Goal: Transaction & Acquisition: Download file/media

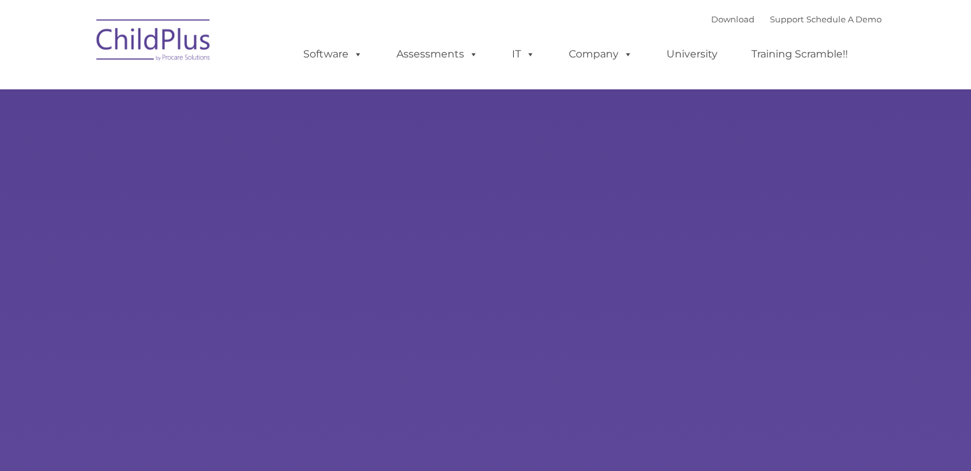
type input ""
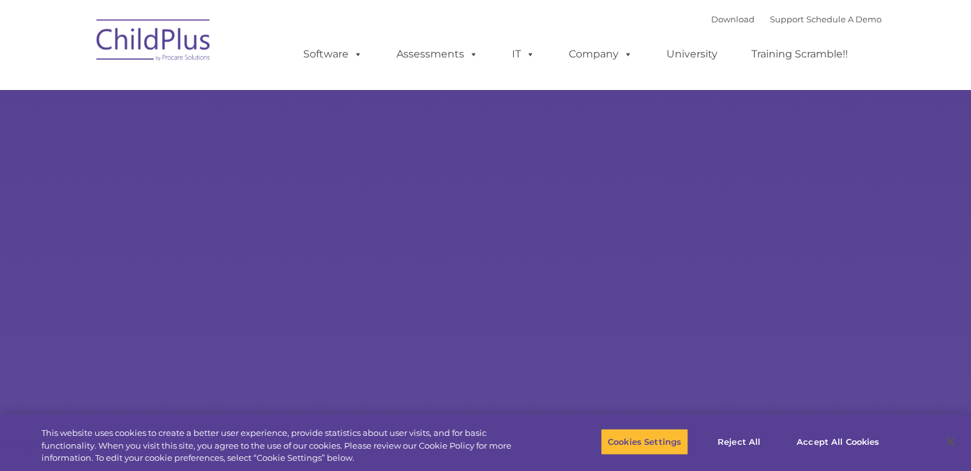
select select "MEDIUM"
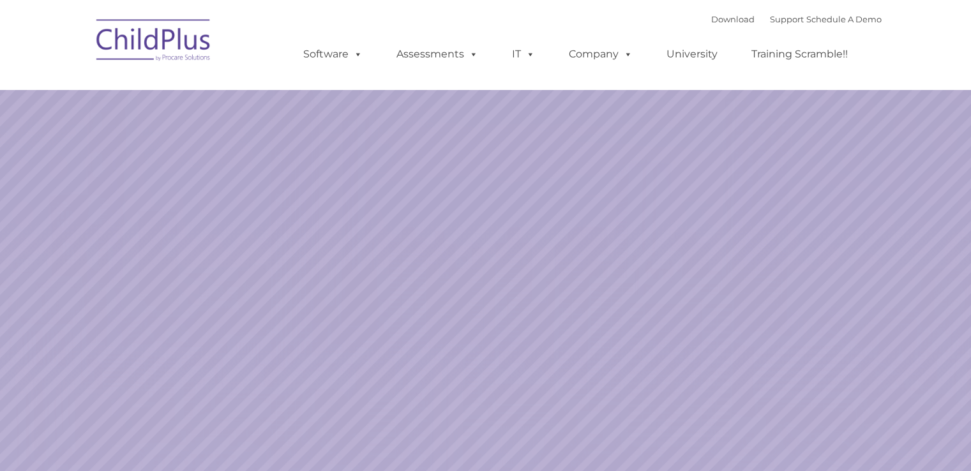
select select "MEDIUM"
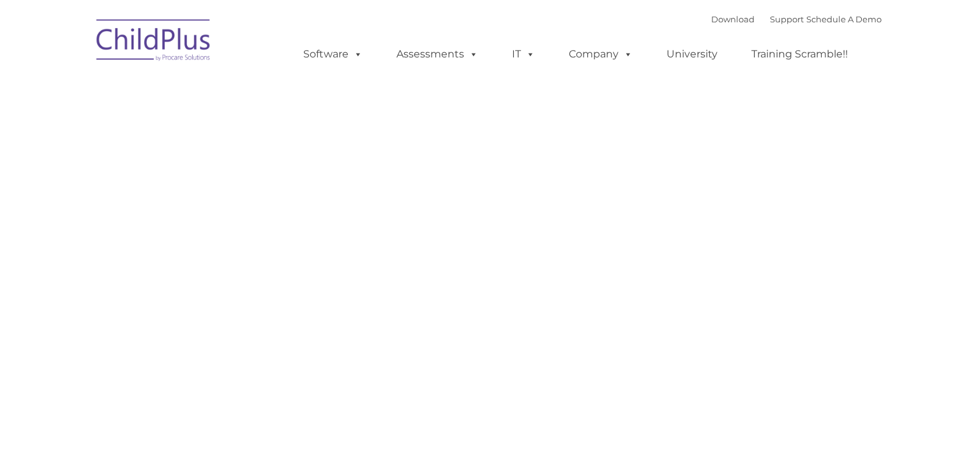
type input ""
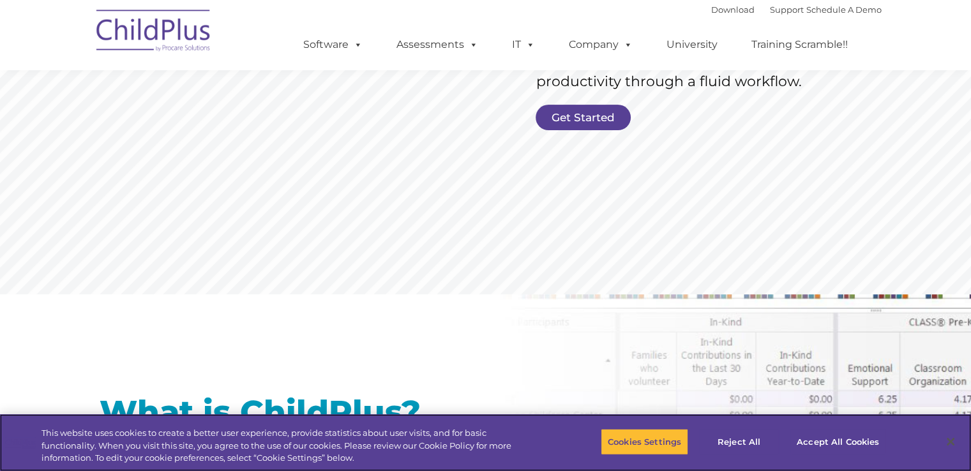
scroll to position [326, 0]
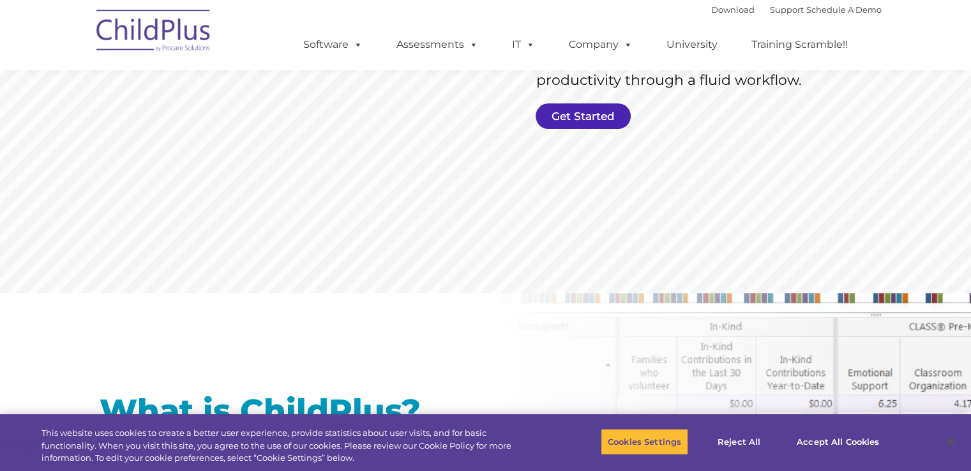
click at [586, 121] on link "Get Started" at bounding box center [582, 116] width 95 height 26
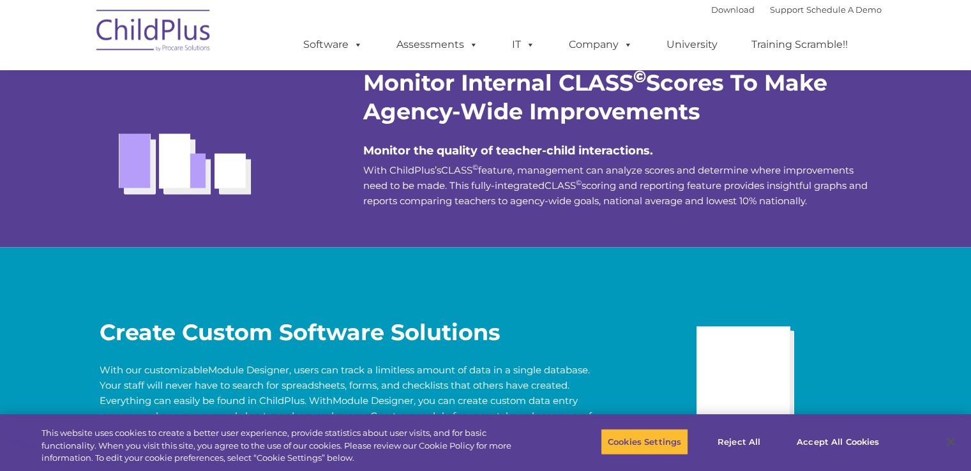
scroll to position [2367, 0]
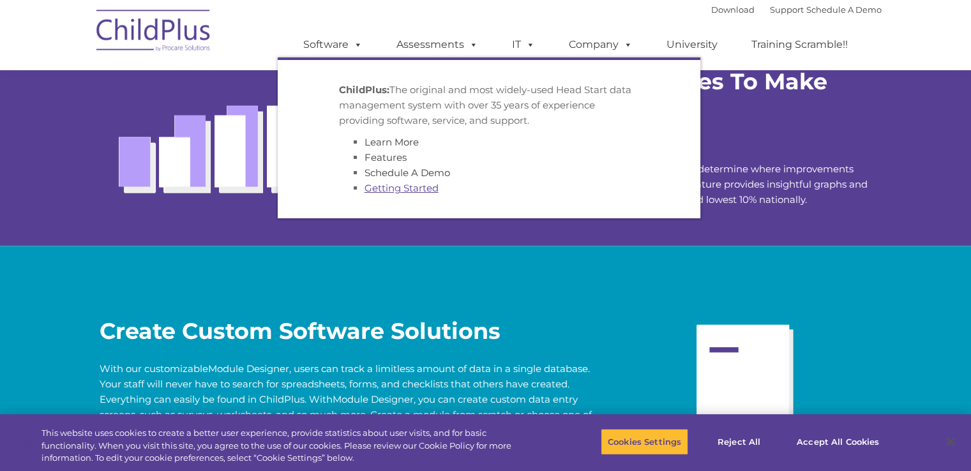
click at [393, 189] on link "Getting Started" at bounding box center [401, 188] width 74 height 12
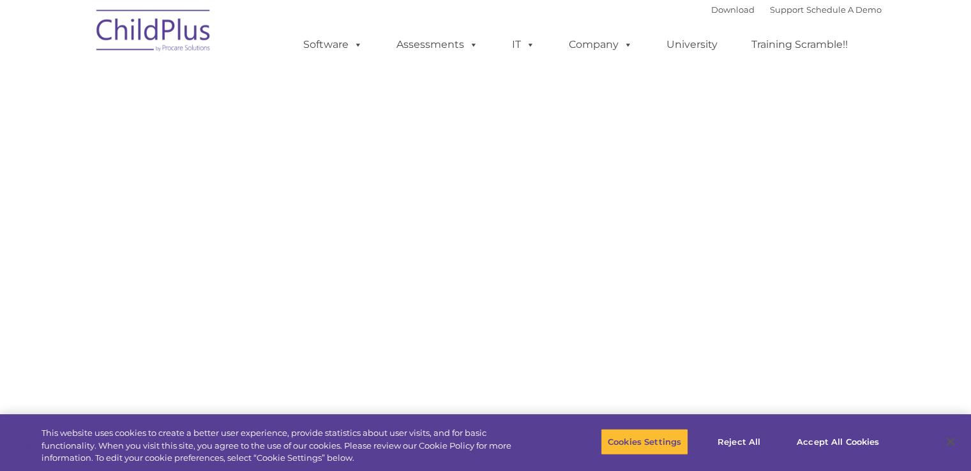
select select "MEDIUM"
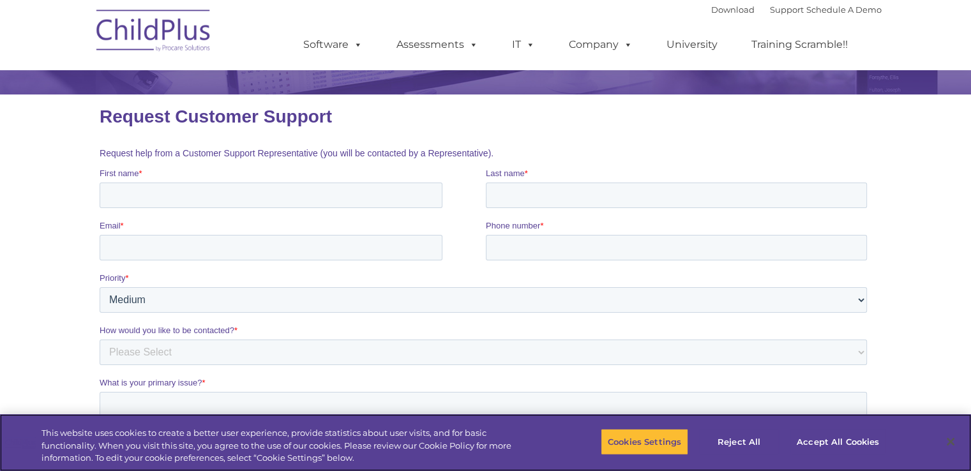
scroll to position [64, 0]
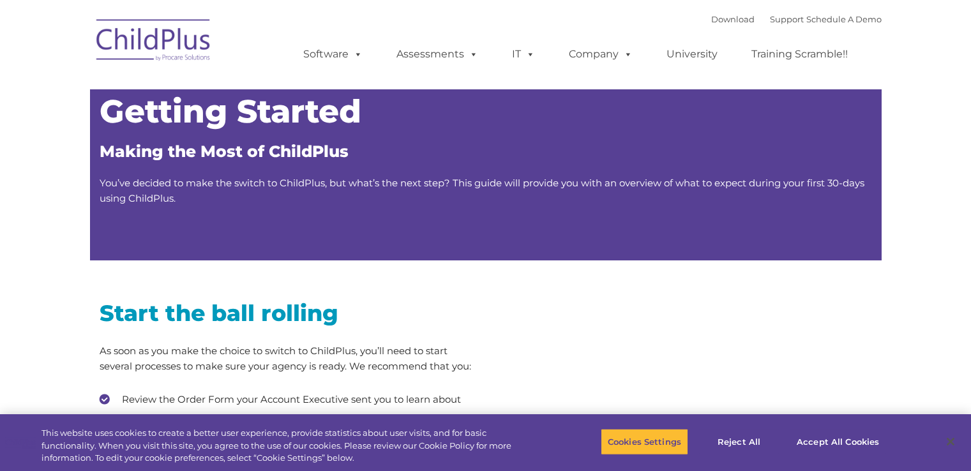
type input ""
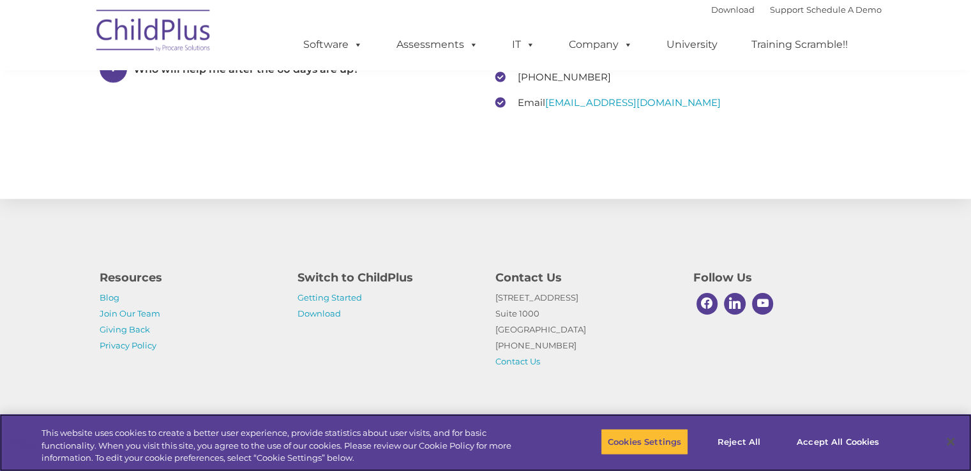
scroll to position [1989, 0]
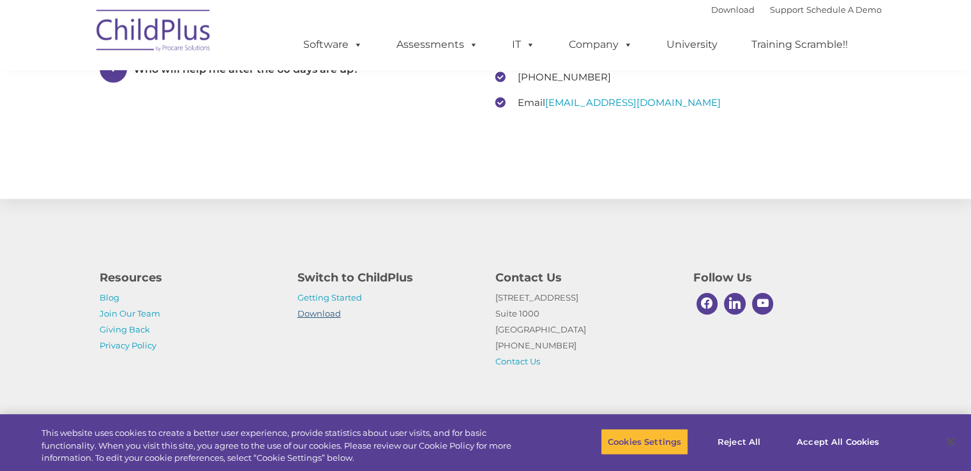
click at [320, 312] on link "Download" at bounding box center [318, 313] width 43 height 10
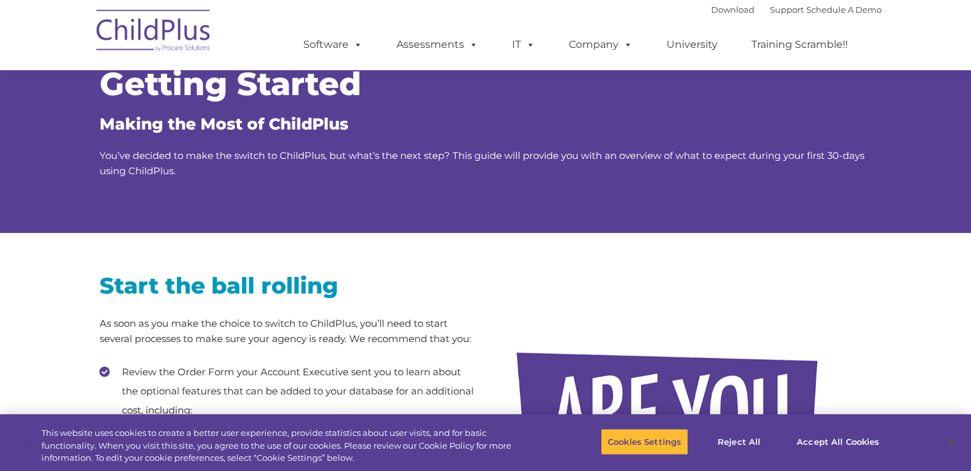
scroll to position [0, 0]
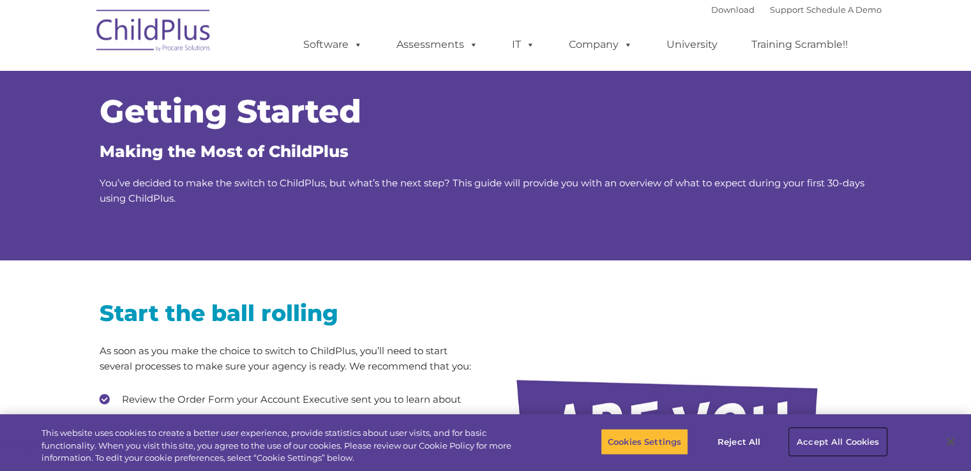
click at [830, 447] on button "Accept All Cookies" at bounding box center [837, 441] width 96 height 27
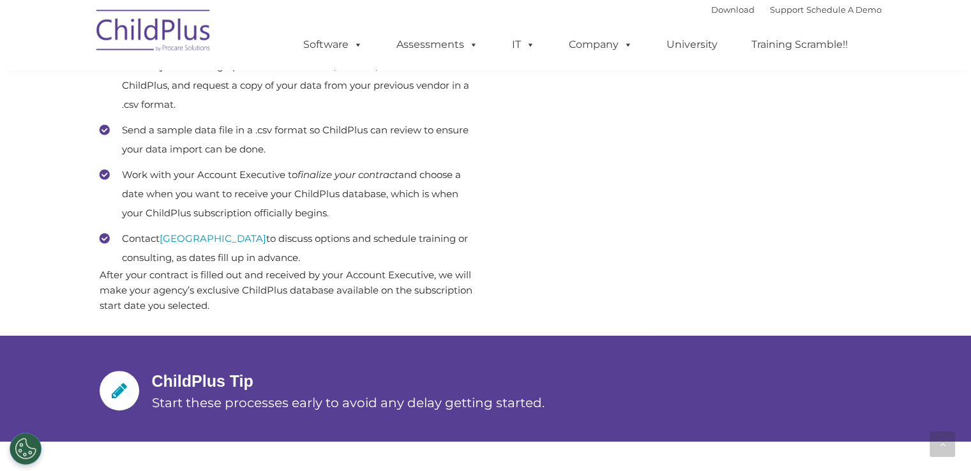
scroll to position [727, 0]
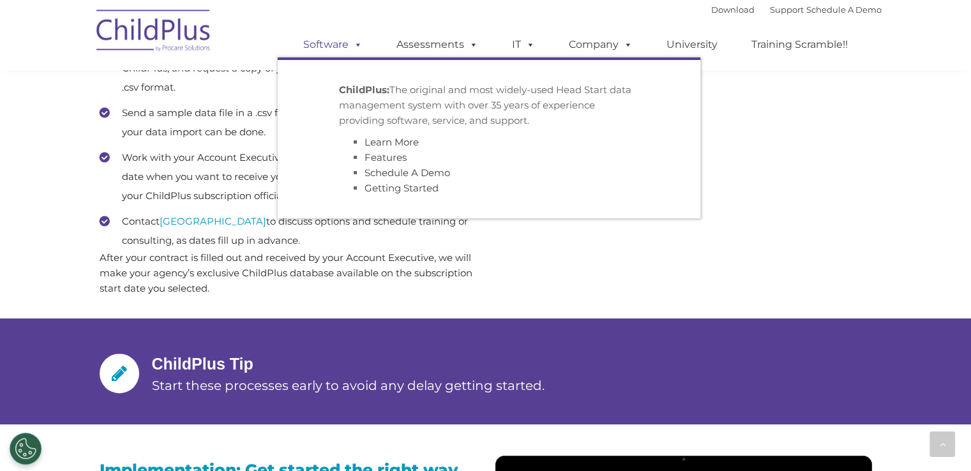
click at [317, 46] on link "Software" at bounding box center [332, 45] width 85 height 26
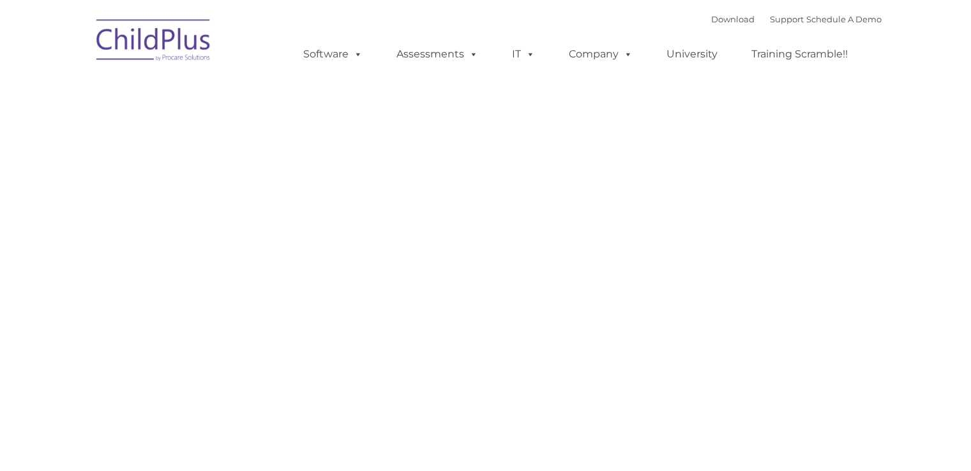
type input ""
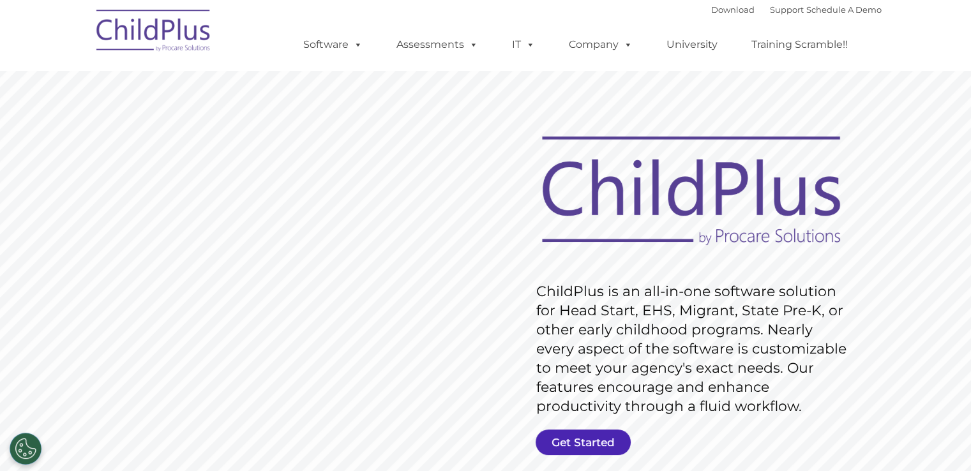
click at [571, 442] on link "Get Started" at bounding box center [582, 442] width 95 height 26
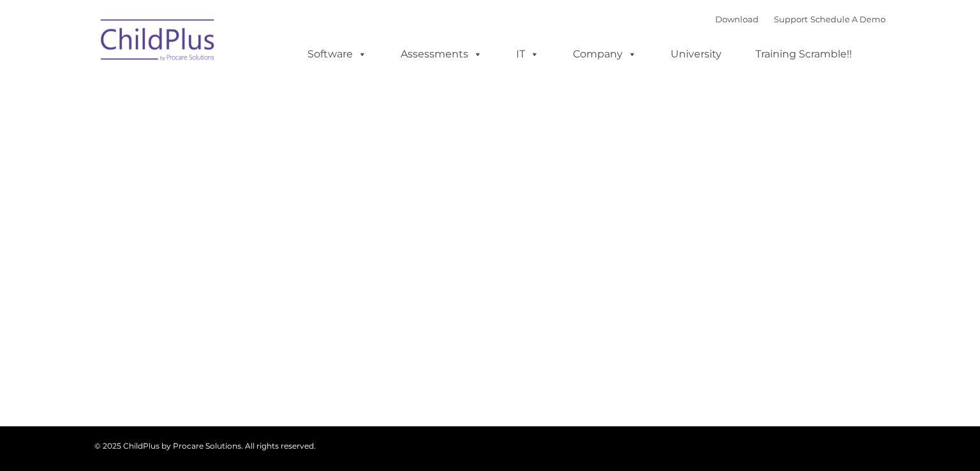
type input ""
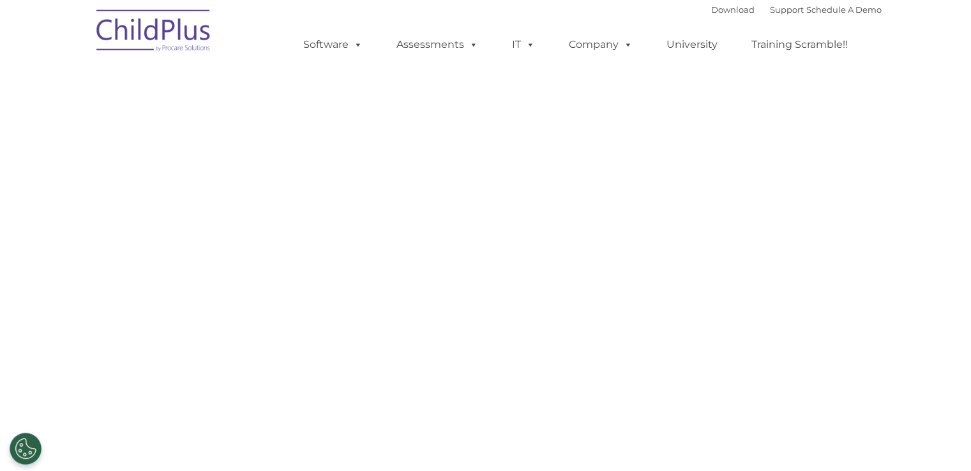
select select "MEDIUM"
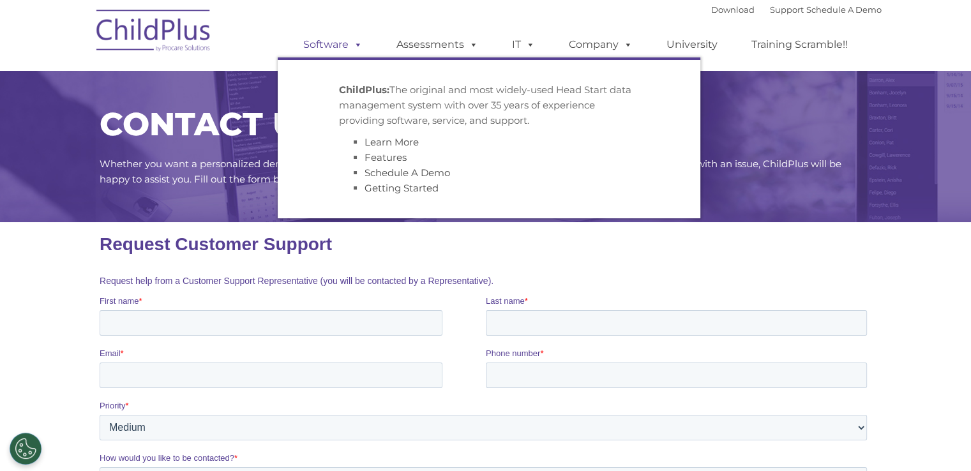
click at [340, 37] on link "Software" at bounding box center [332, 45] width 85 height 26
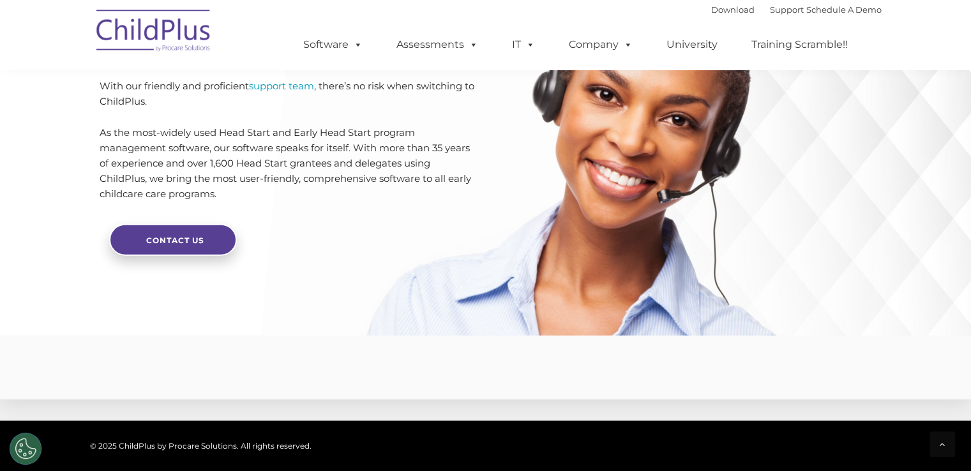
scroll to position [3142, 0]
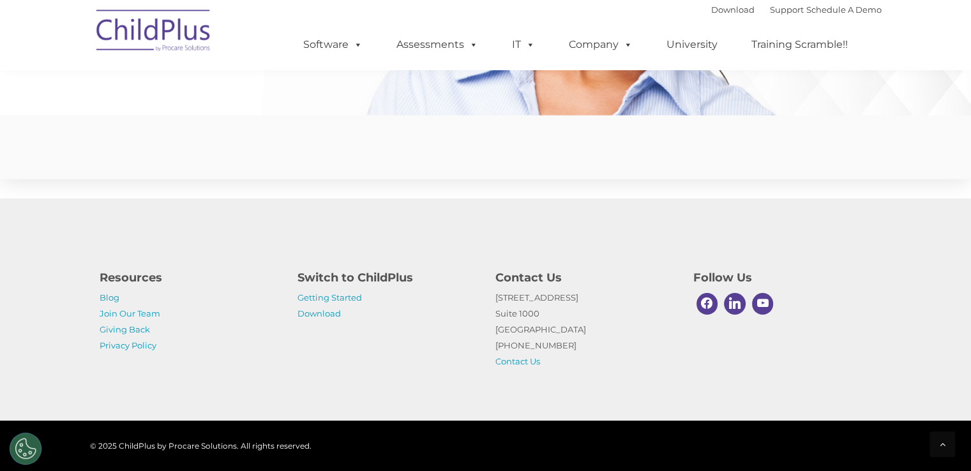
click at [308, 319] on p "Getting Started Download" at bounding box center [386, 306] width 179 height 32
click at [304, 314] on link "Download" at bounding box center [318, 313] width 43 height 10
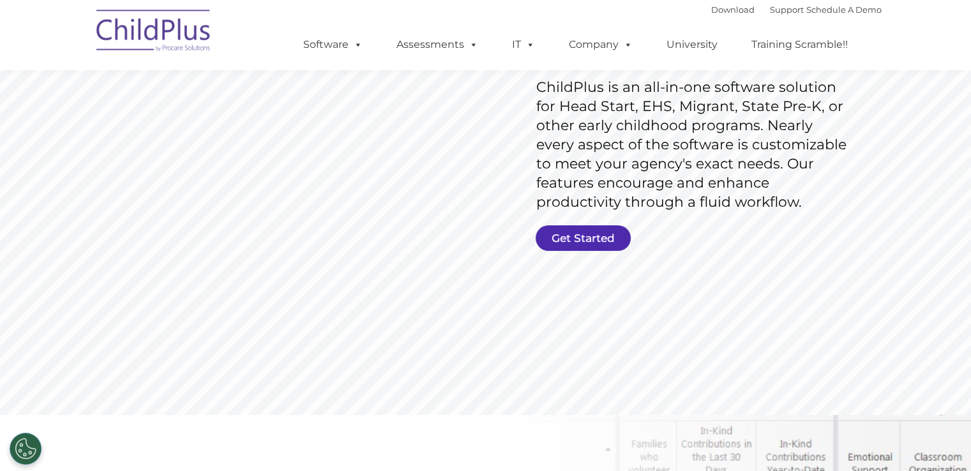
click at [563, 253] on rs-slide "Request Pricing ChildPlus is an all-in-one software solution for Head Start, EH…" at bounding box center [485, 127] width 971 height 574
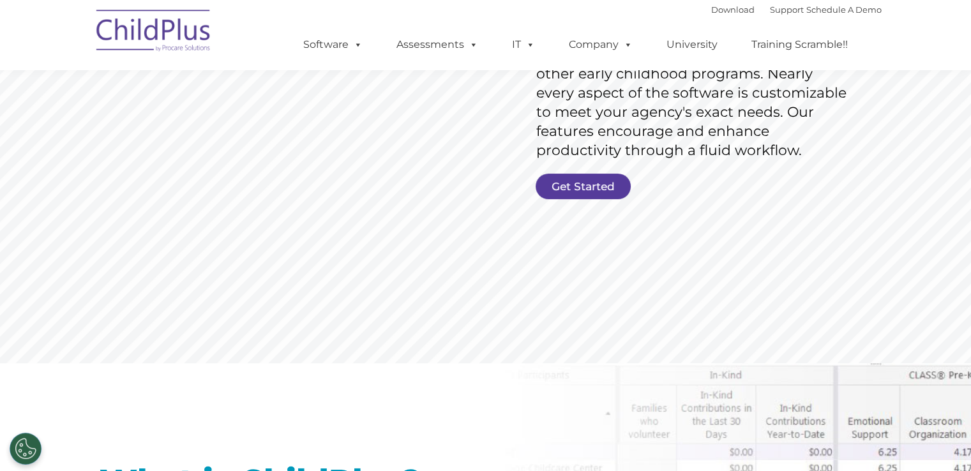
scroll to position [257, 0]
click at [554, 187] on link "Get Started" at bounding box center [582, 186] width 95 height 26
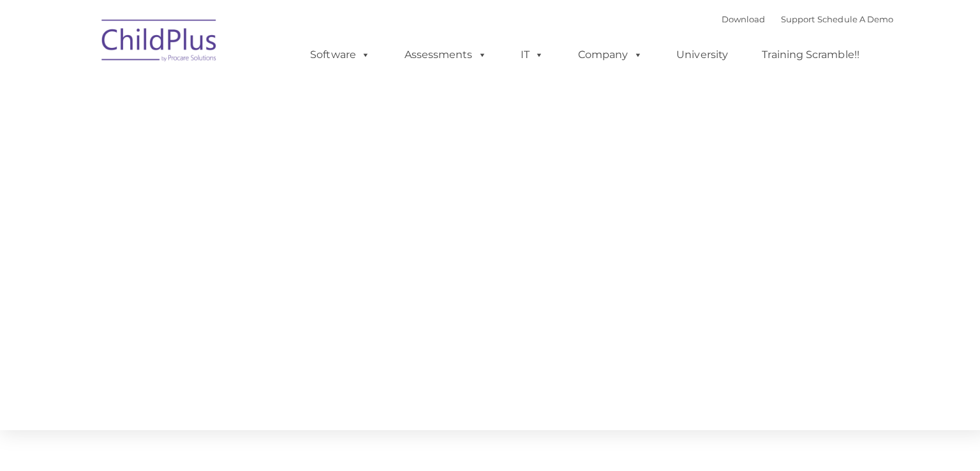
type input ""
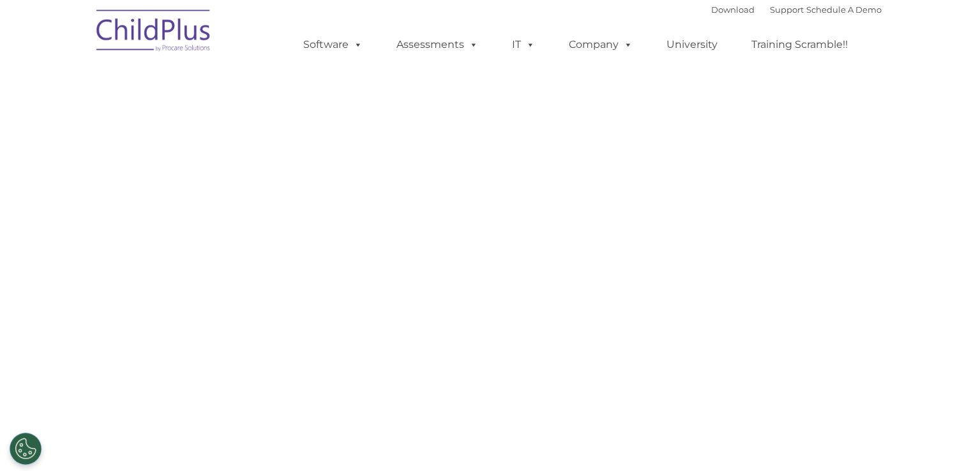
select select "MEDIUM"
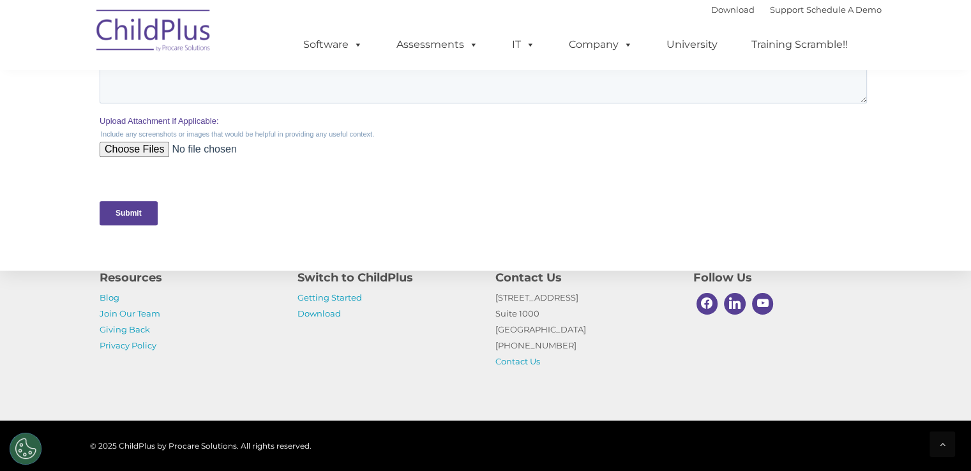
scroll to position [574, 0]
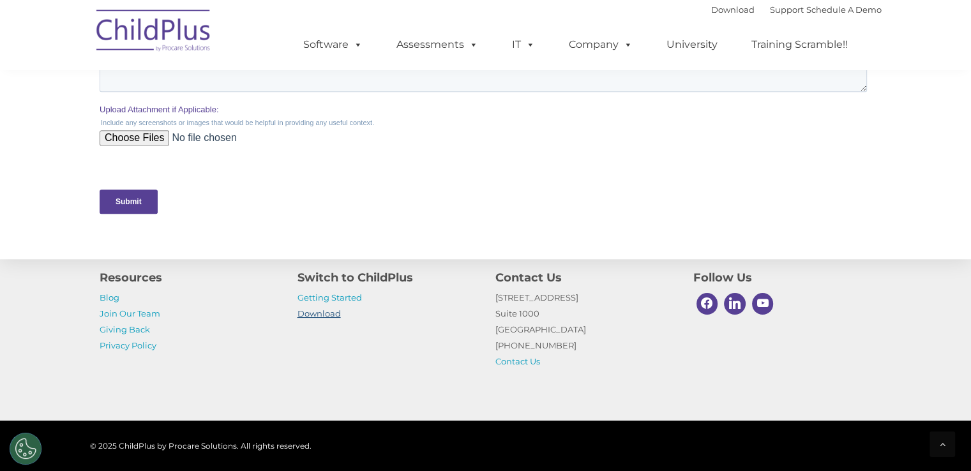
click at [327, 315] on link "Download" at bounding box center [318, 313] width 43 height 10
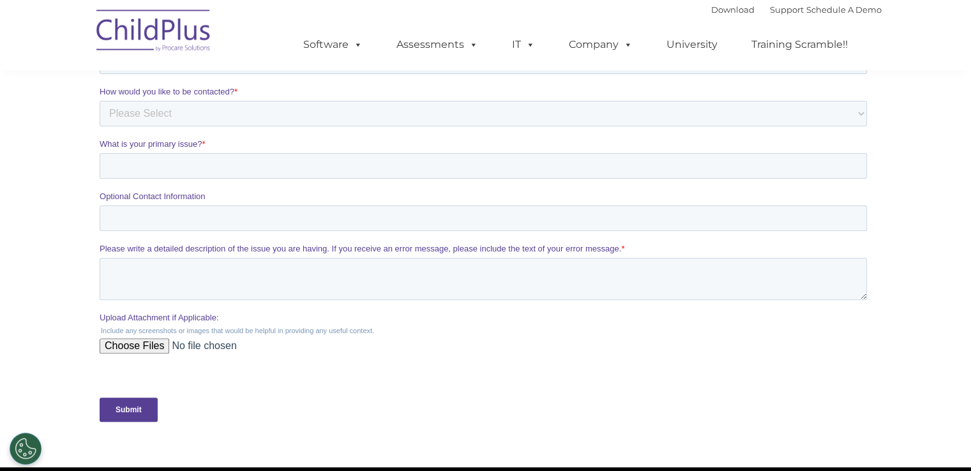
scroll to position [191, 0]
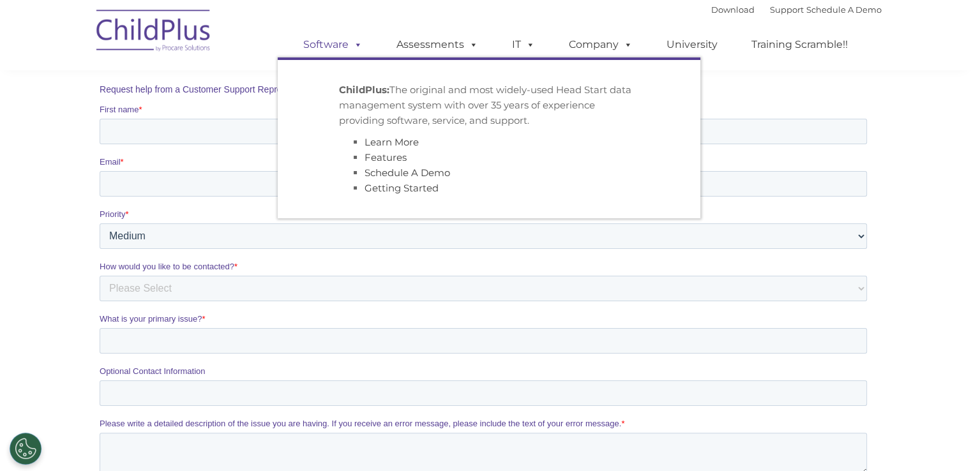
click at [308, 45] on link "Software" at bounding box center [332, 45] width 85 height 26
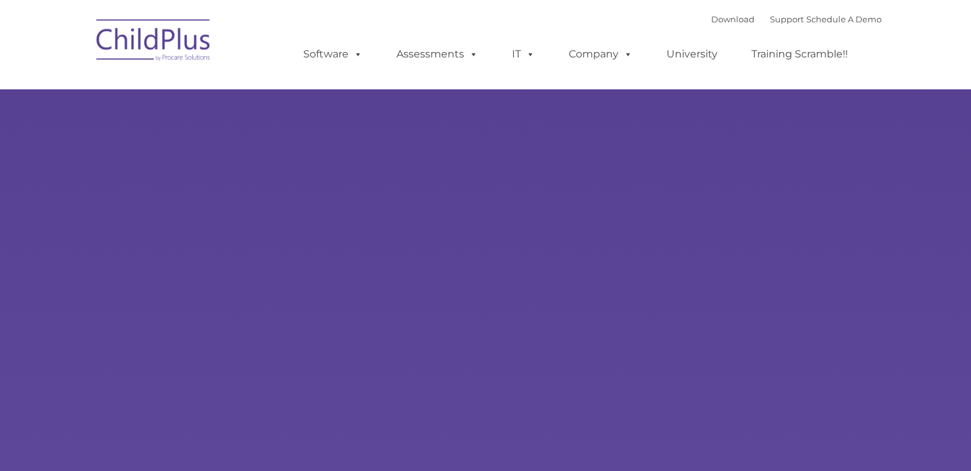
type input ""
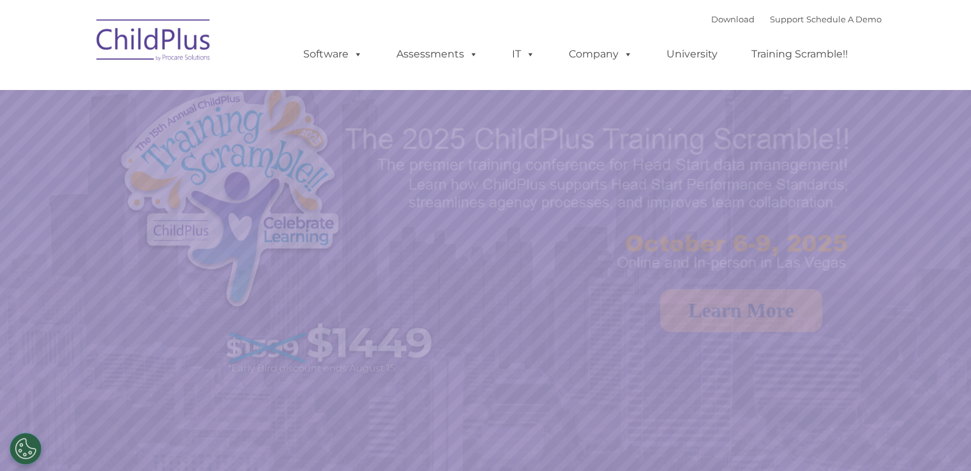
select select "MEDIUM"
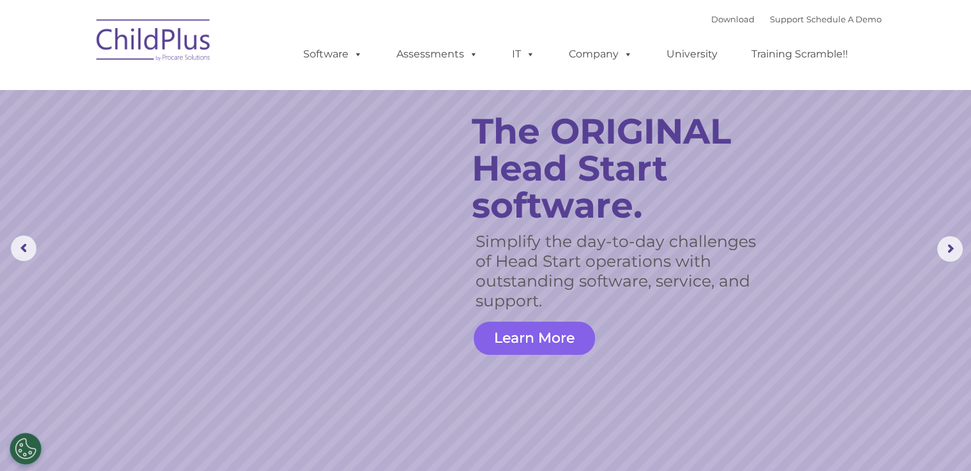
click at [524, 338] on link "Learn More" at bounding box center [534, 338] width 121 height 33
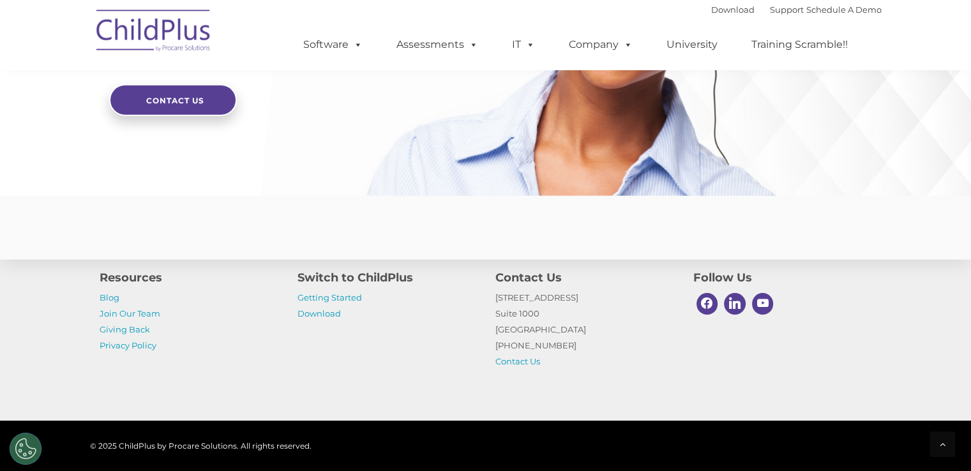
scroll to position [3142, 0]
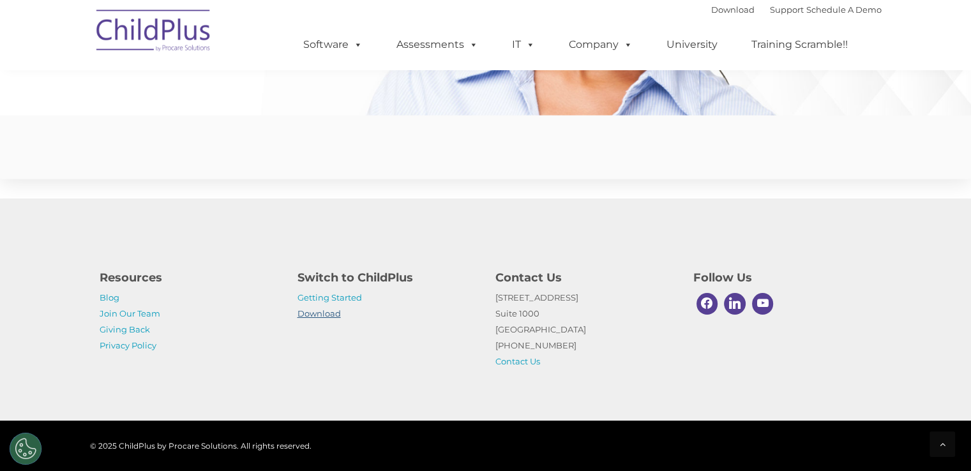
click at [321, 315] on link "Download" at bounding box center [318, 313] width 43 height 10
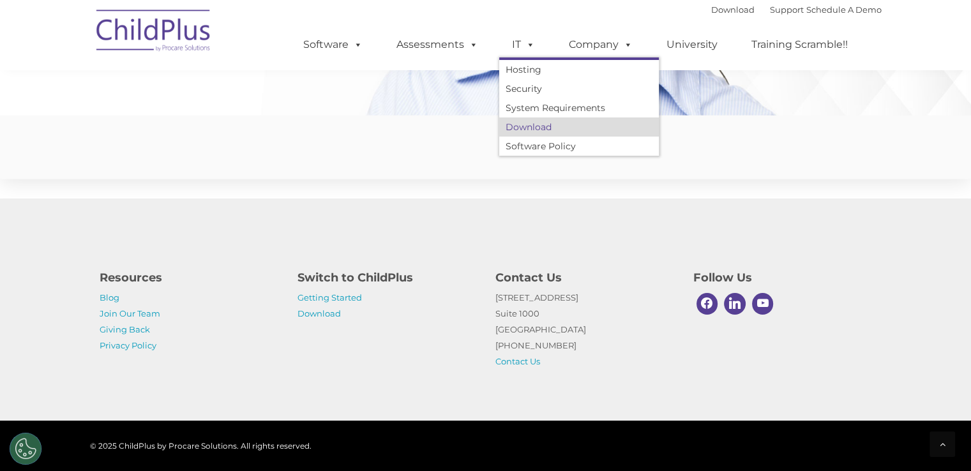
click at [553, 122] on link "Download" at bounding box center [579, 126] width 160 height 19
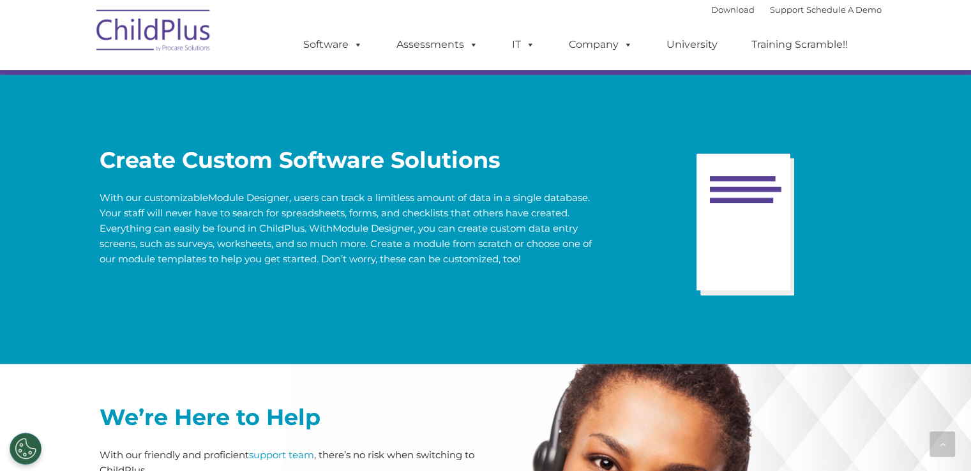
scroll to position [2534, 0]
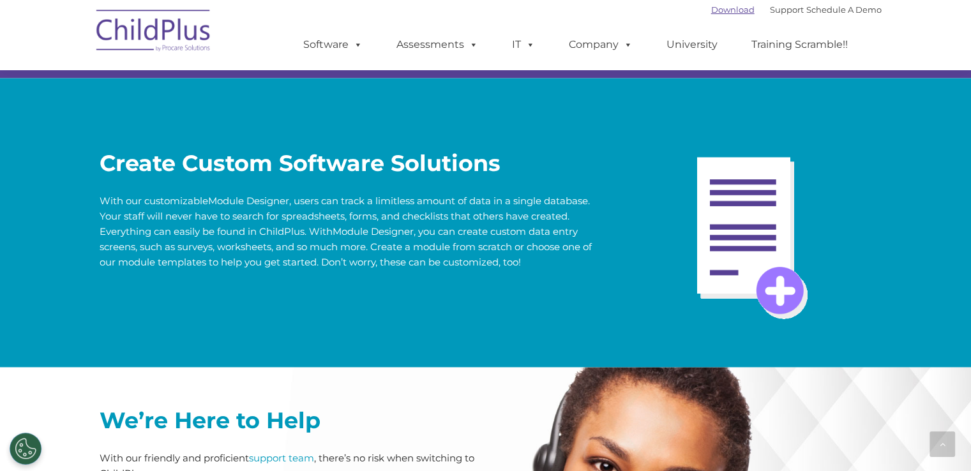
click at [722, 12] on link "Download" at bounding box center [732, 9] width 43 height 10
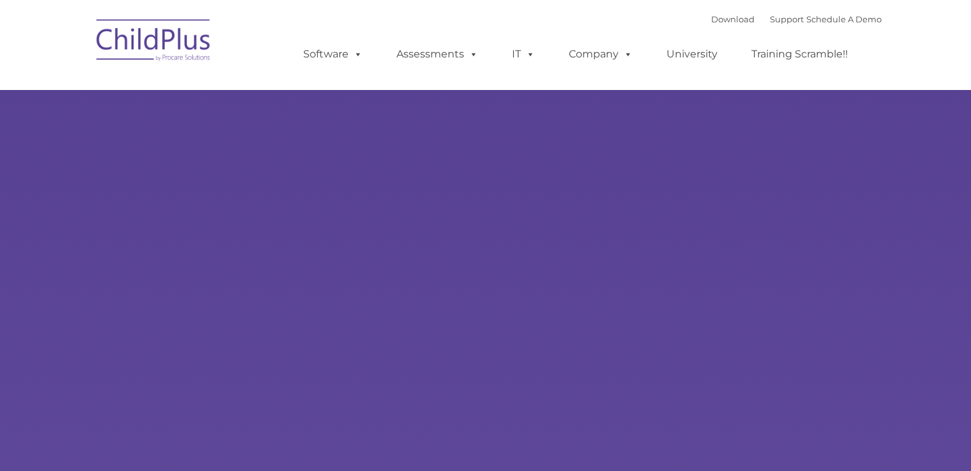
type input ""
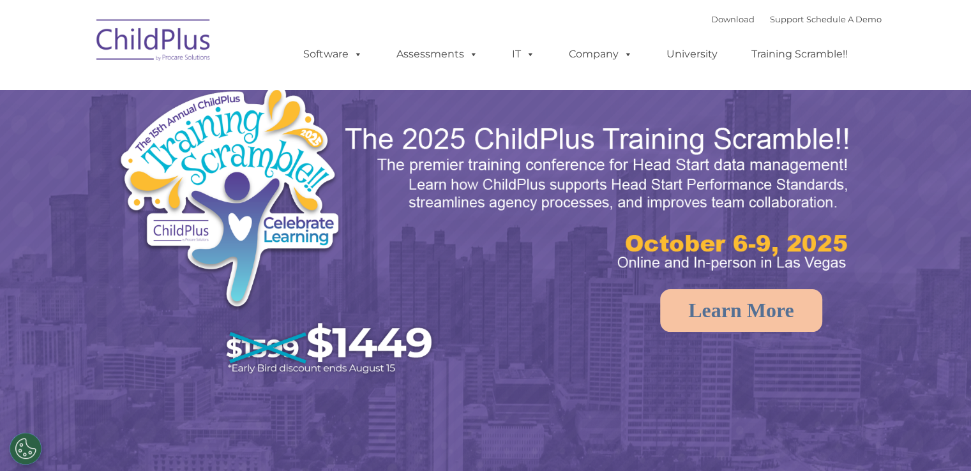
select select "MEDIUM"
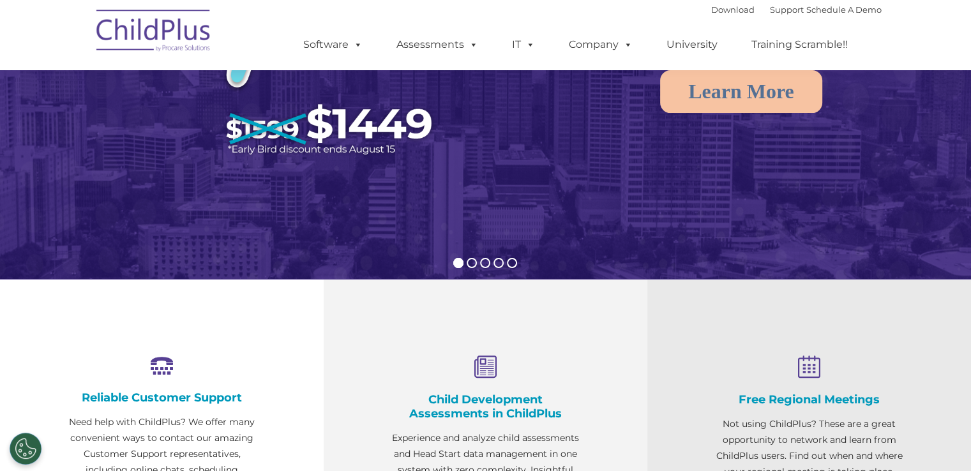
scroll to position [216, 0]
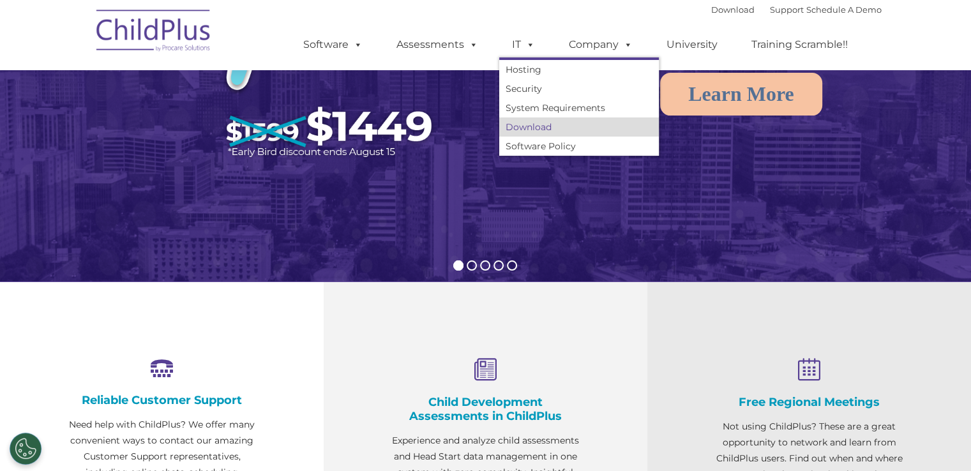
click at [534, 119] on link "Download" at bounding box center [579, 126] width 160 height 19
